Goal: Information Seeking & Learning: Learn about a topic

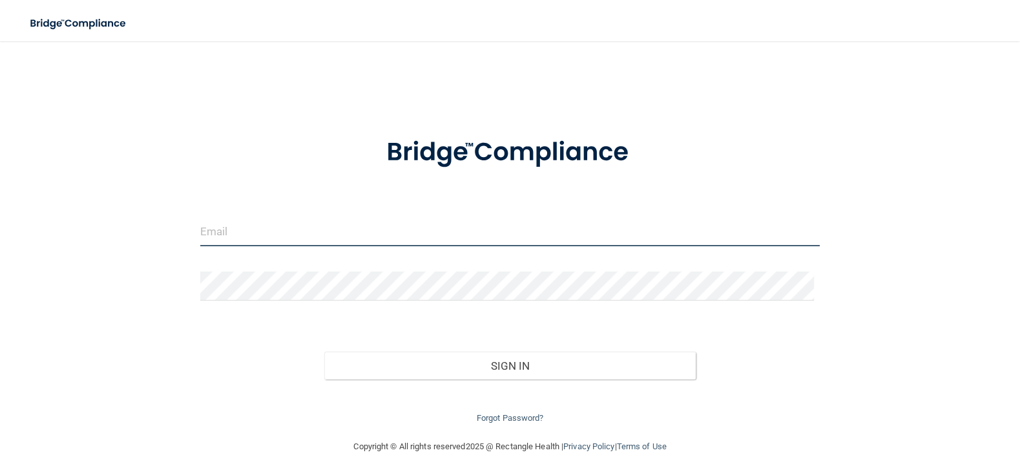
type input "[EMAIL_ADDRESS][DOMAIN_NAME]"
click at [276, 225] on input "[EMAIL_ADDRESS][DOMAIN_NAME]" at bounding box center [509, 231] width 619 height 29
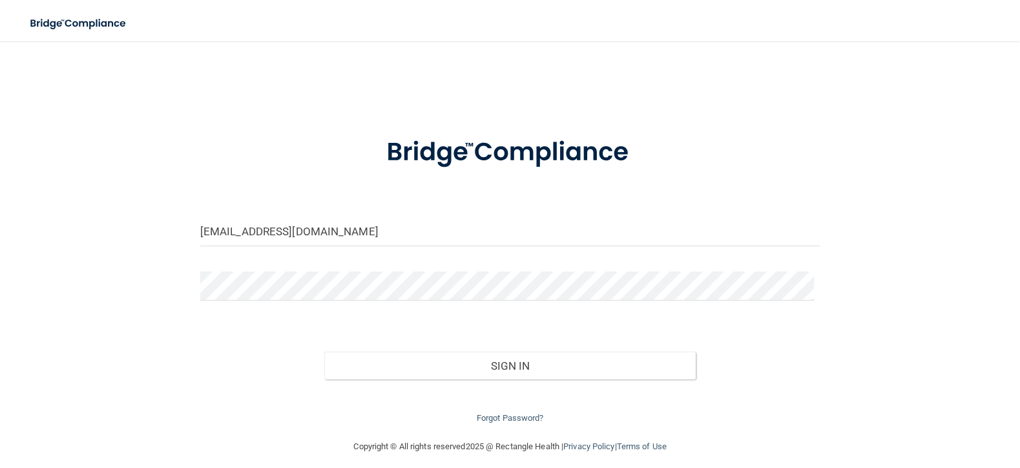
click at [470, 344] on div "Sign In" at bounding box center [510, 353] width 639 height 54
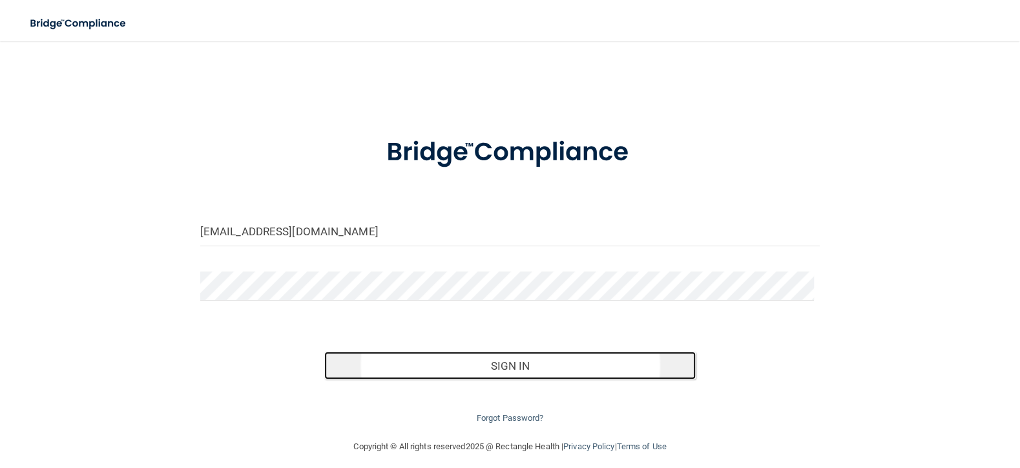
click at [472, 361] on button "Sign In" at bounding box center [510, 365] width 372 height 28
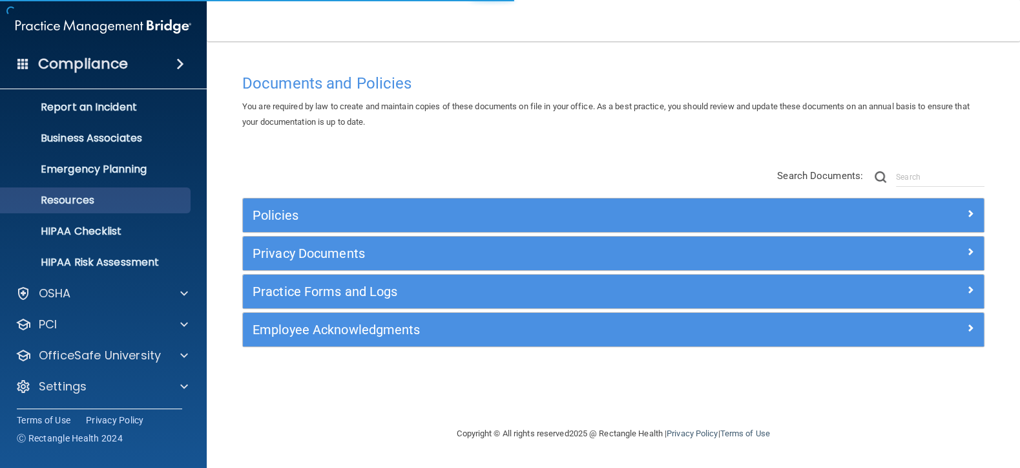
scroll to position [68, 0]
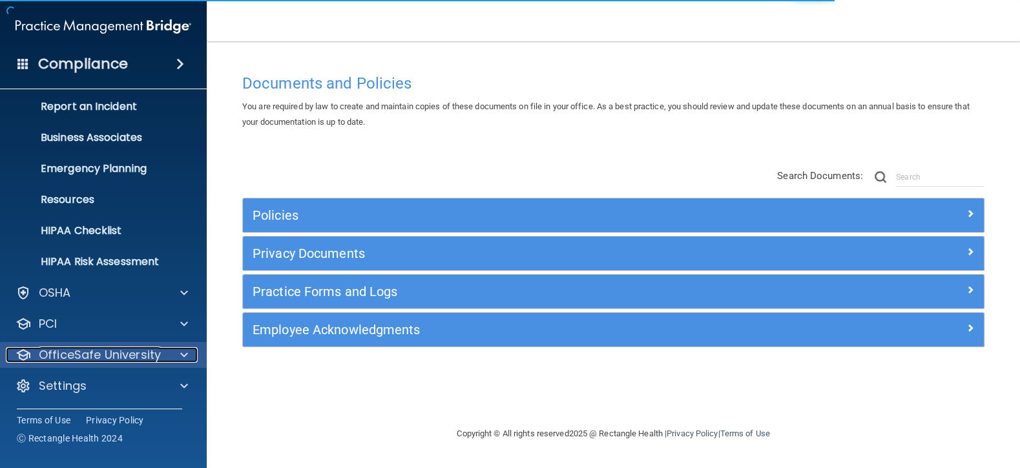
click at [106, 357] on p "OfficeSafe University" at bounding box center [100, 355] width 122 height 16
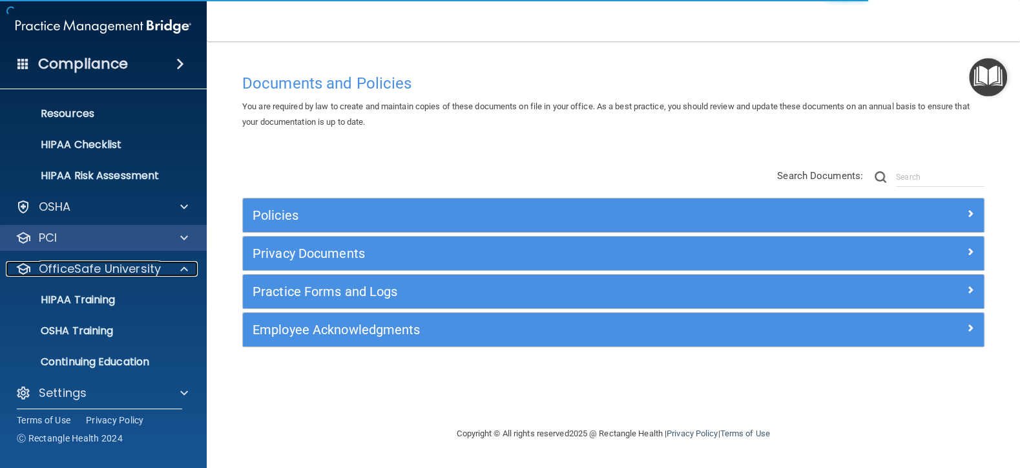
scroll to position [0, 0]
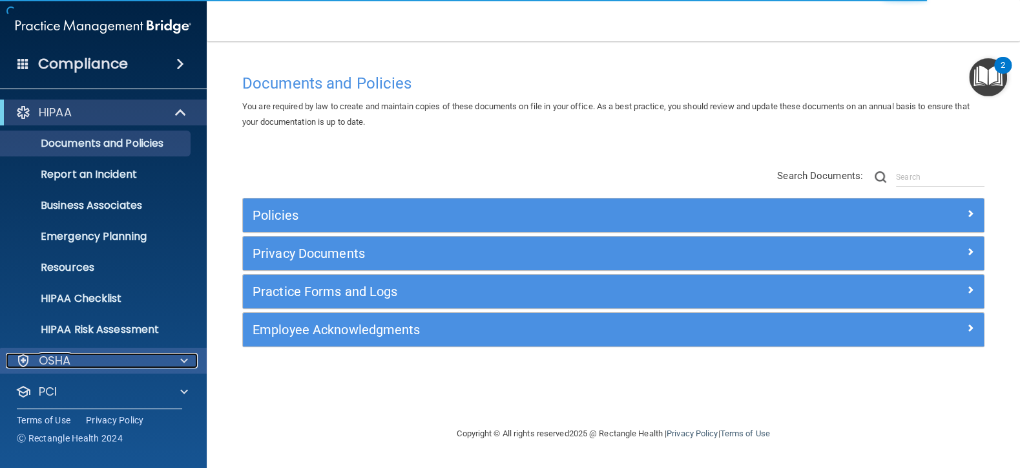
click at [73, 362] on div "OSHA" at bounding box center [86, 361] width 160 height 16
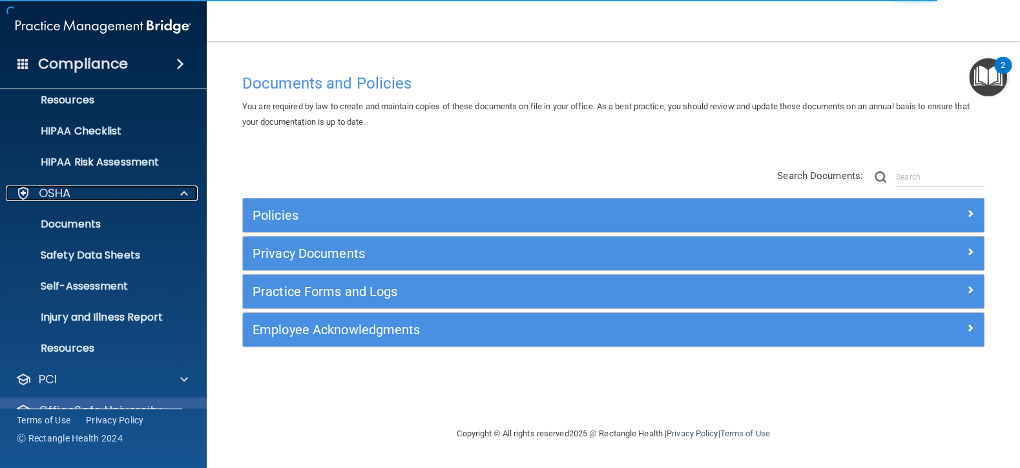
scroll to position [258, 0]
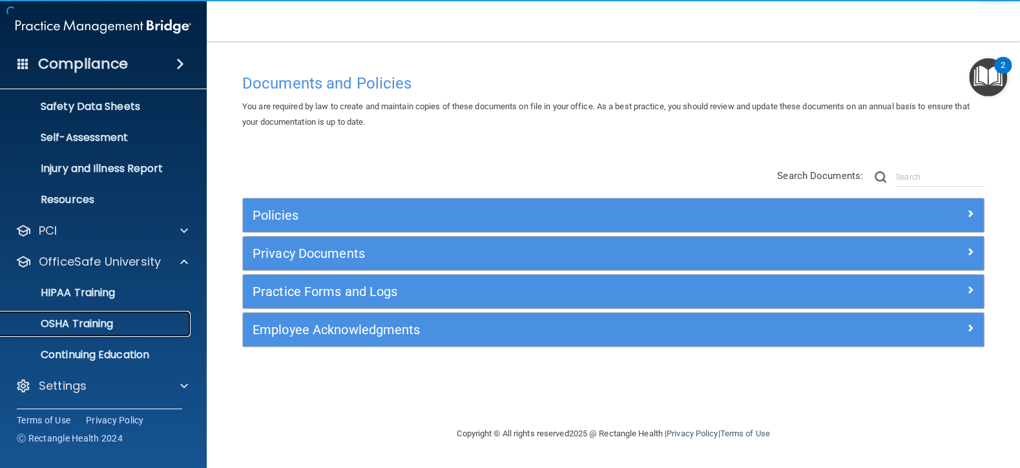
click at [90, 319] on p "OSHA Training" at bounding box center [60, 323] width 105 height 13
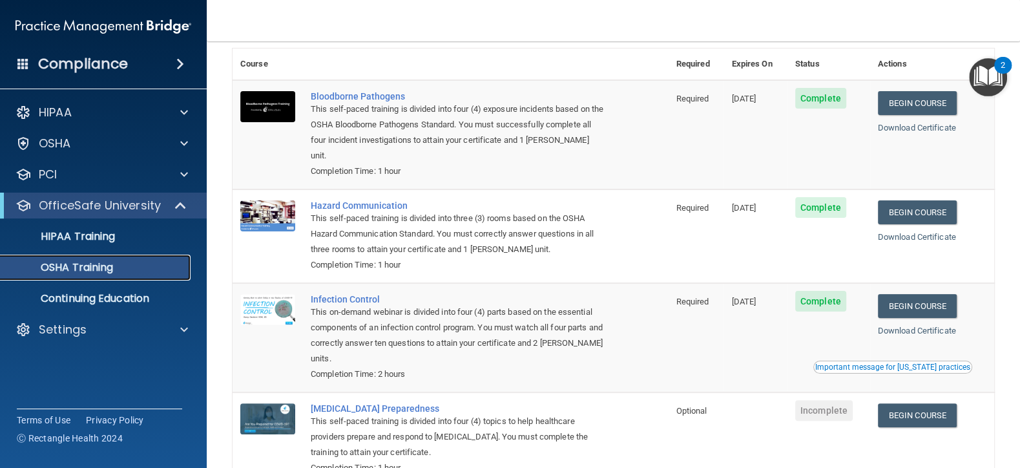
scroll to position [134, 0]
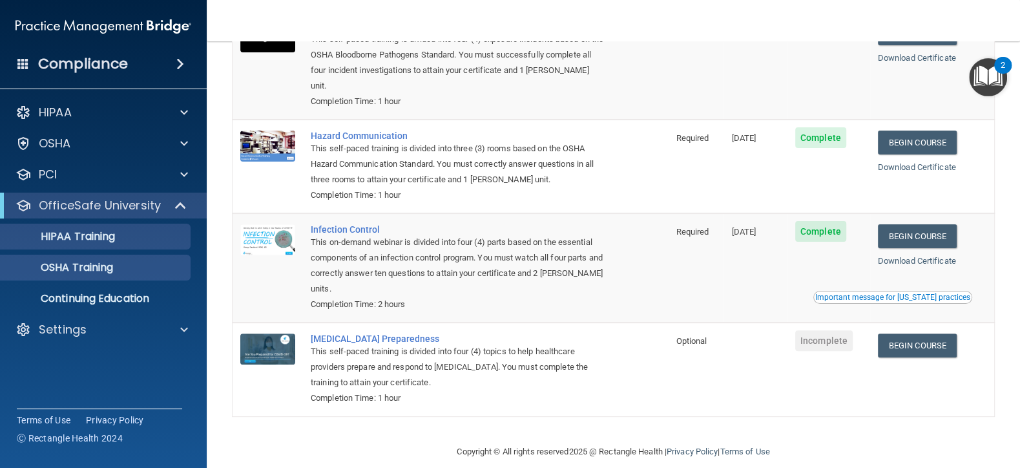
drag, startPoint x: 59, startPoint y: 221, endPoint x: 61, endPoint y: 240, distance: 19.5
click at [59, 225] on ul "HIPAA Training OSHA Training Continuing Education" at bounding box center [104, 264] width 234 height 93
click at [61, 233] on p "HIPAA Training" at bounding box center [61, 236] width 107 height 13
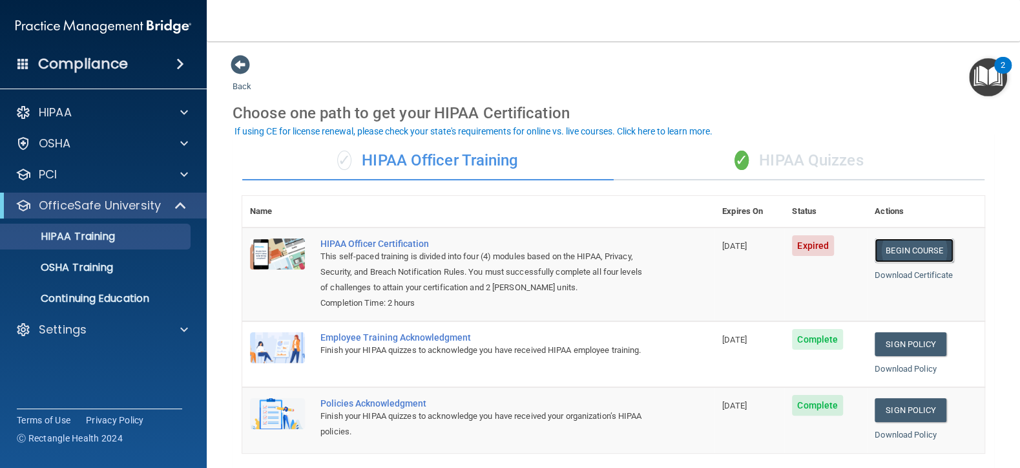
click at [904, 248] on link "Begin Course" at bounding box center [914, 250] width 79 height 24
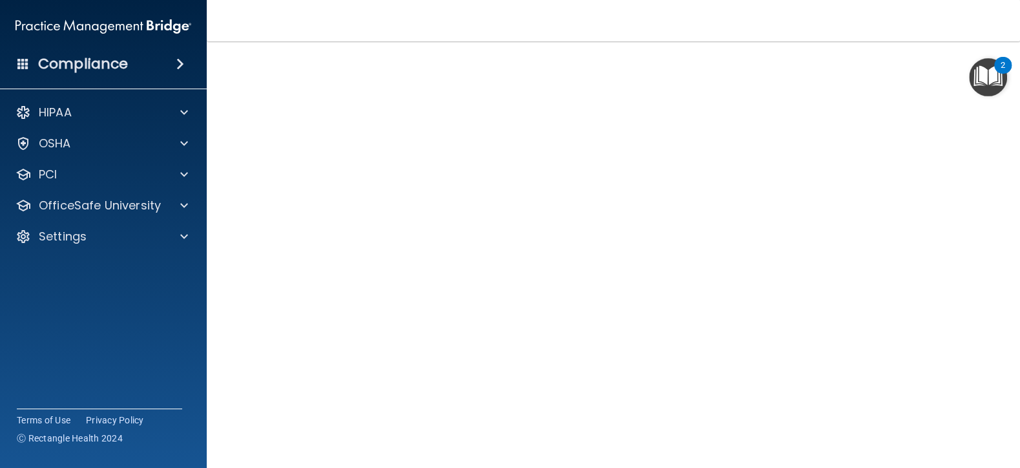
scroll to position [108, 0]
